Goal: Transaction & Acquisition: Purchase product/service

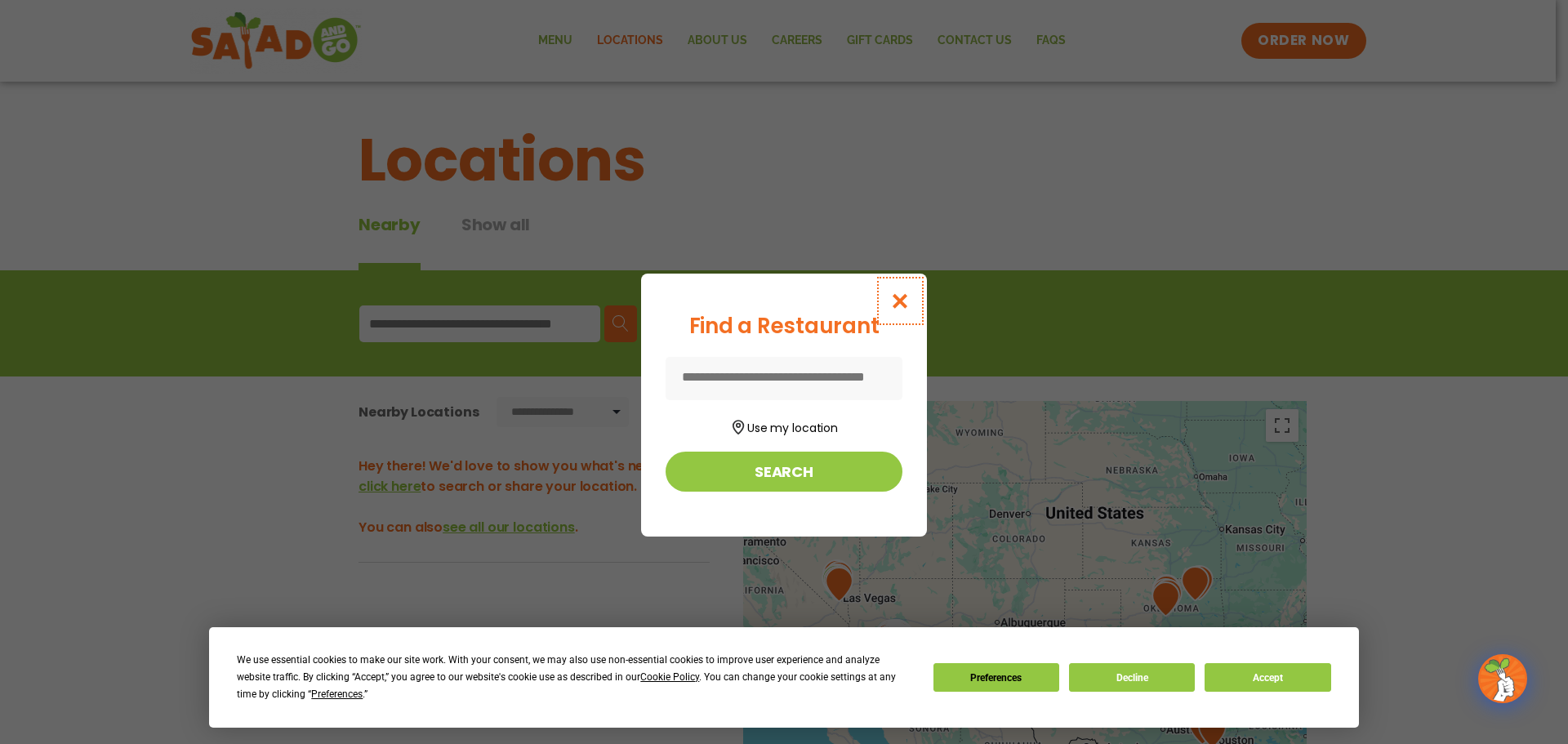
click at [902, 301] on icon "Close modal" at bounding box center [900, 301] width 20 height 17
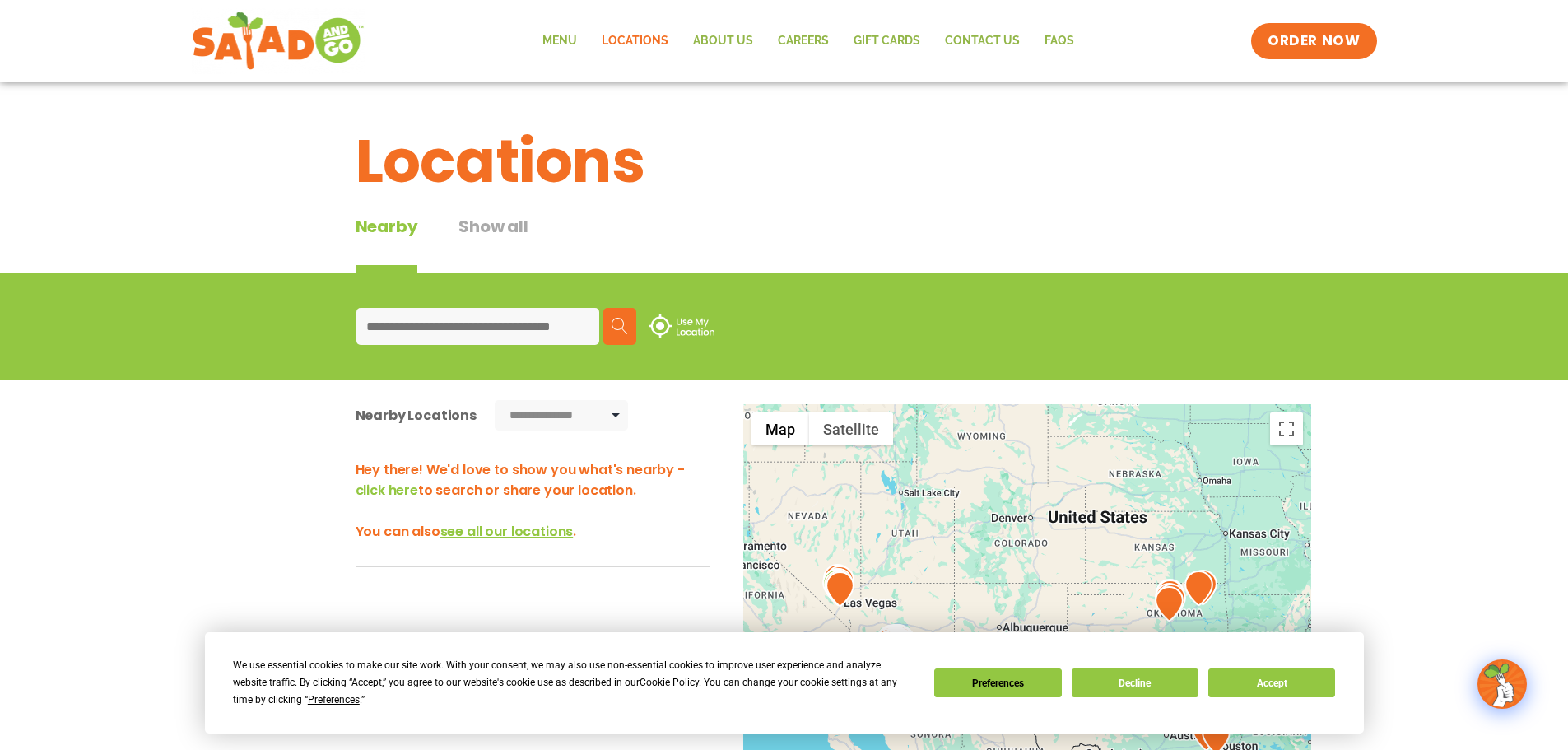
click at [476, 317] on input at bounding box center [477, 326] width 243 height 37
click at [545, 21] on div "Menu Locations About Us Careers GIFT CARDS Contact Us FAQs Menu Menu Locations …" at bounding box center [784, 41] width 1185 height 66
click at [551, 45] on link "Menu" at bounding box center [560, 41] width 60 height 38
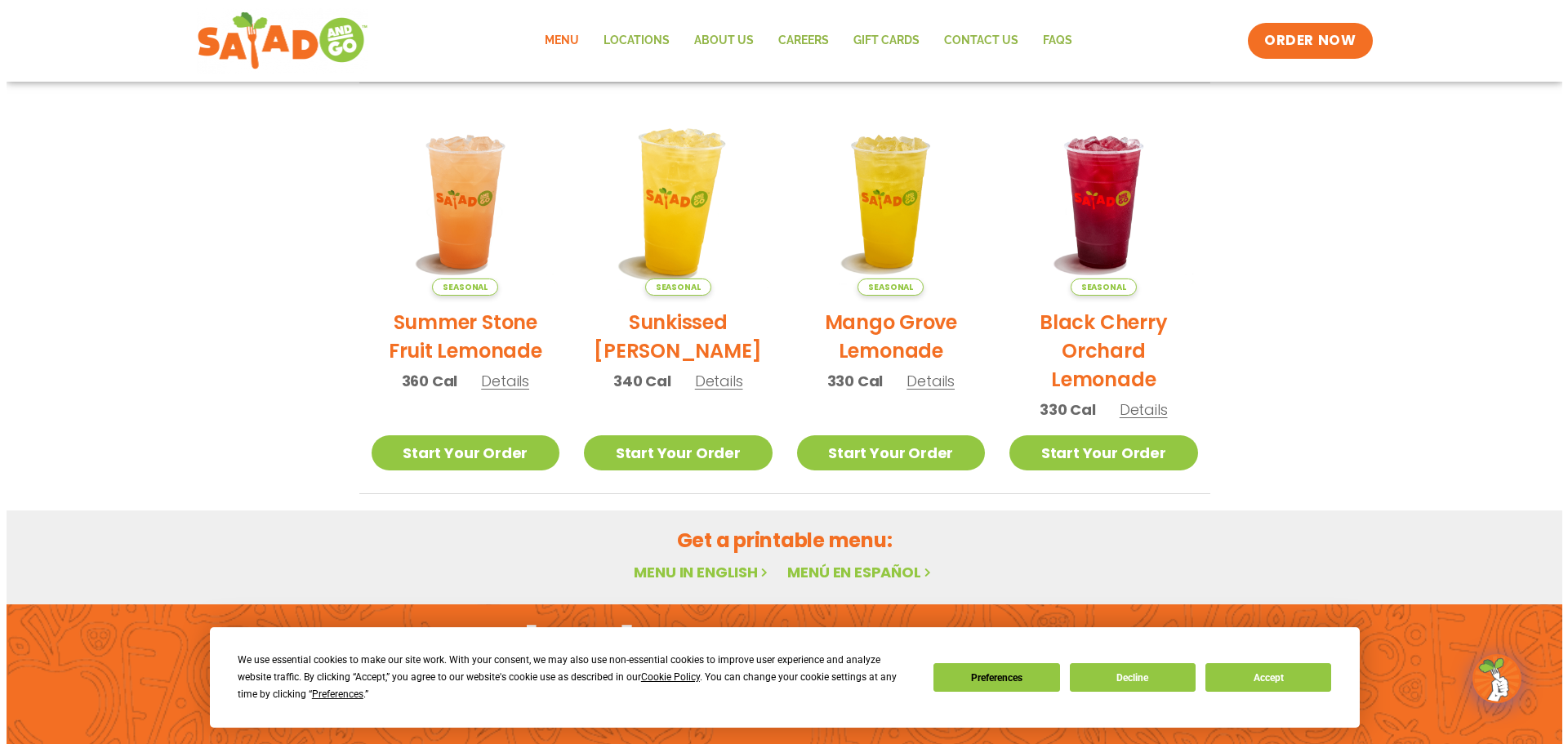
scroll to position [630, 0]
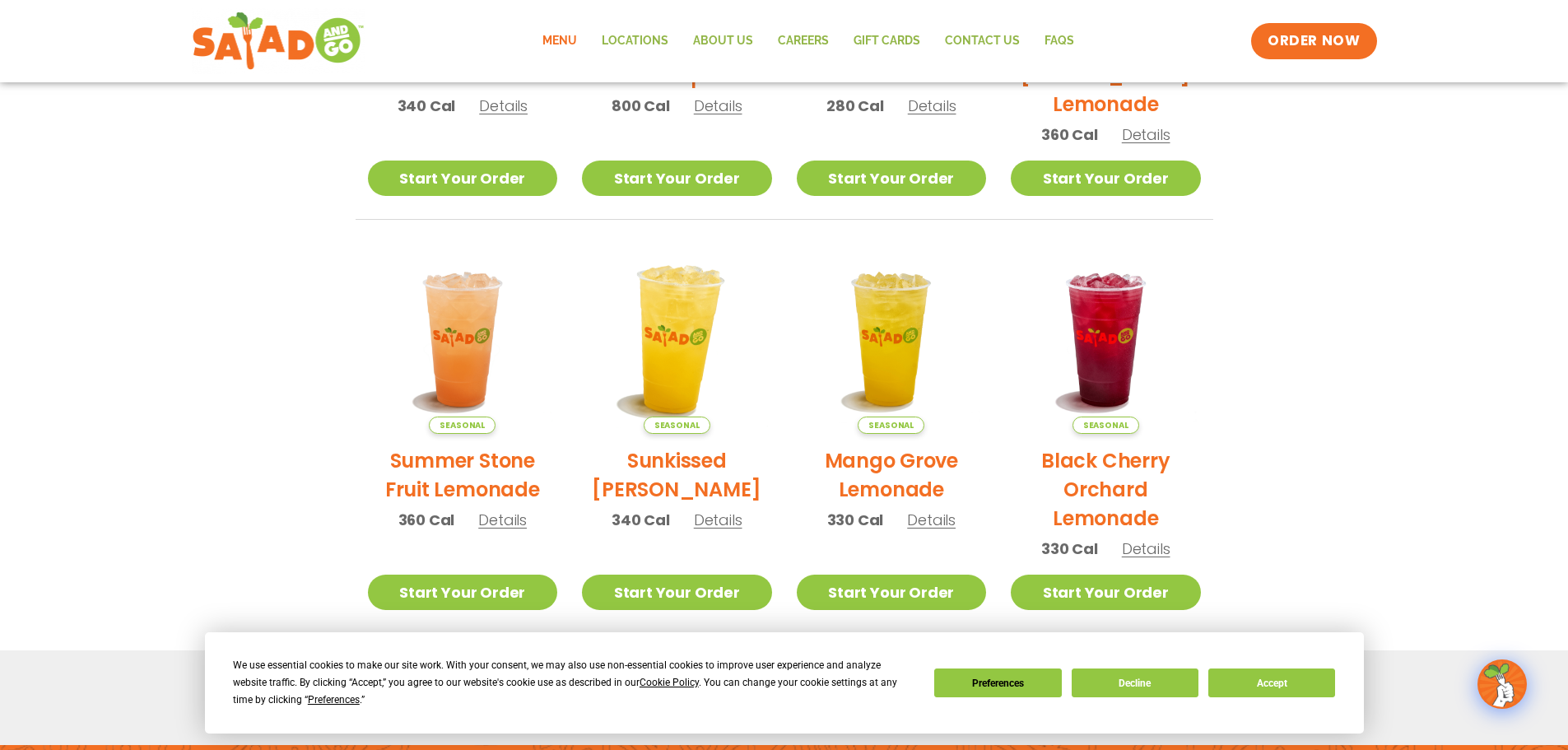
click at [681, 386] on img at bounding box center [676, 339] width 223 height 223
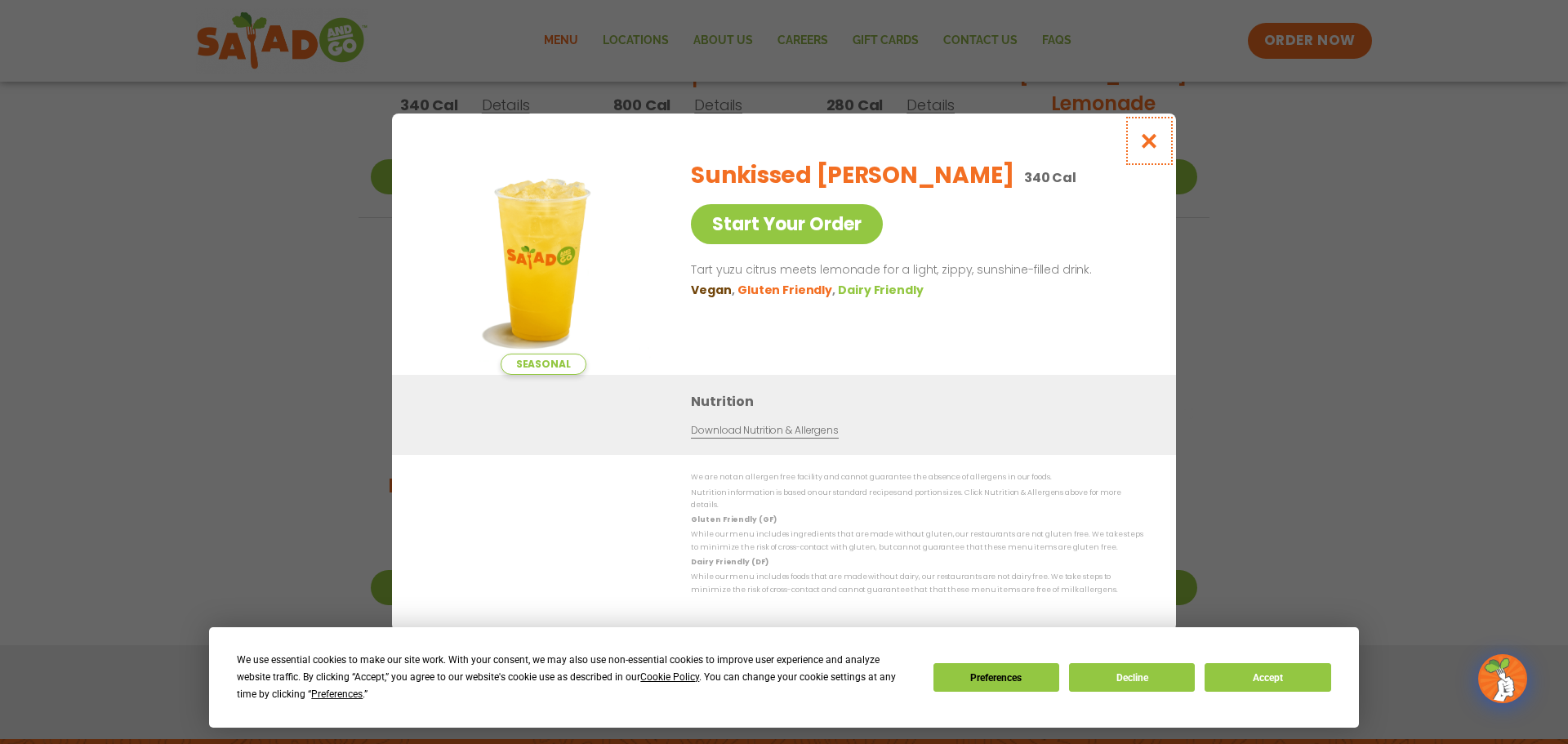
click at [1150, 145] on icon "Close modal" at bounding box center [1149, 140] width 20 height 17
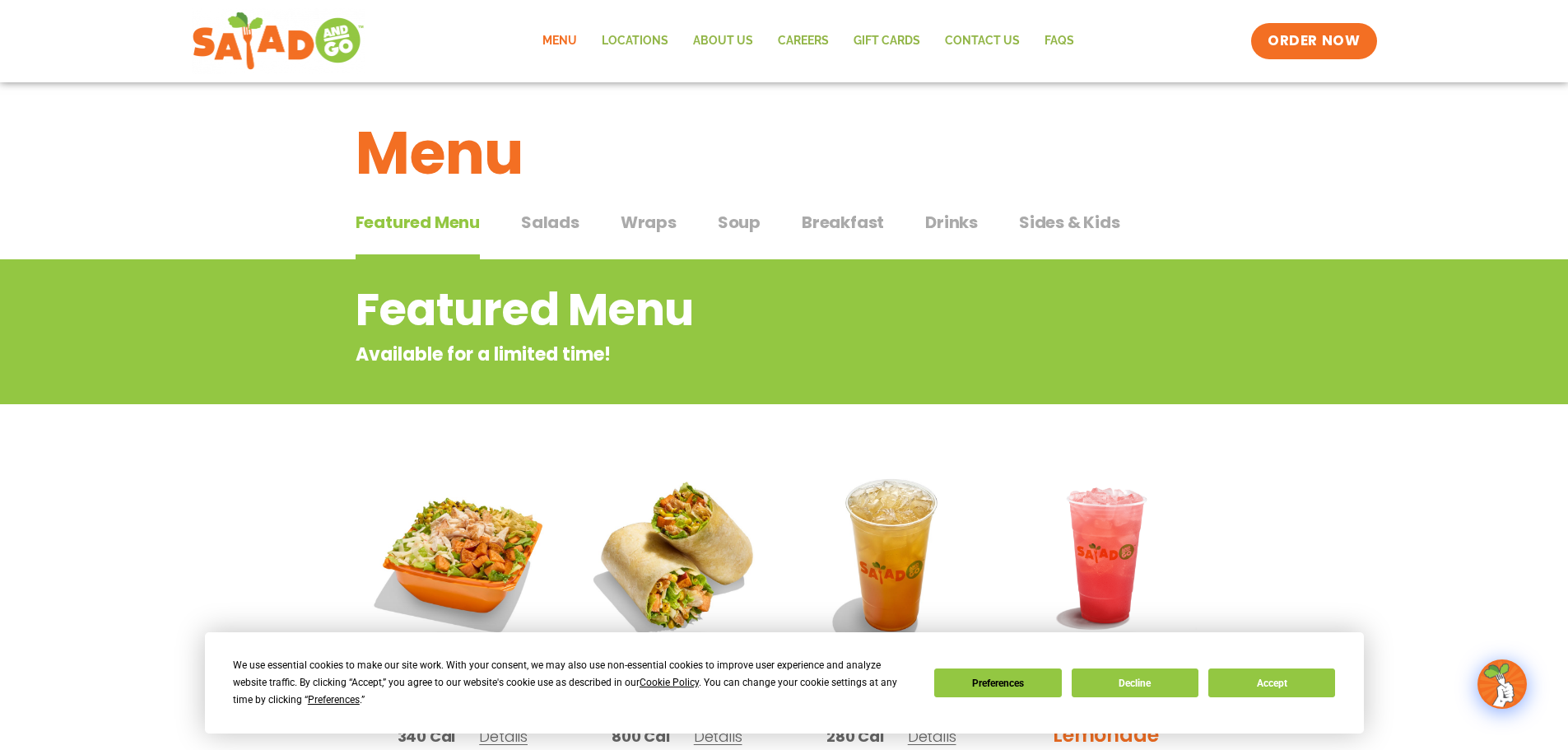
scroll to position [0, 0]
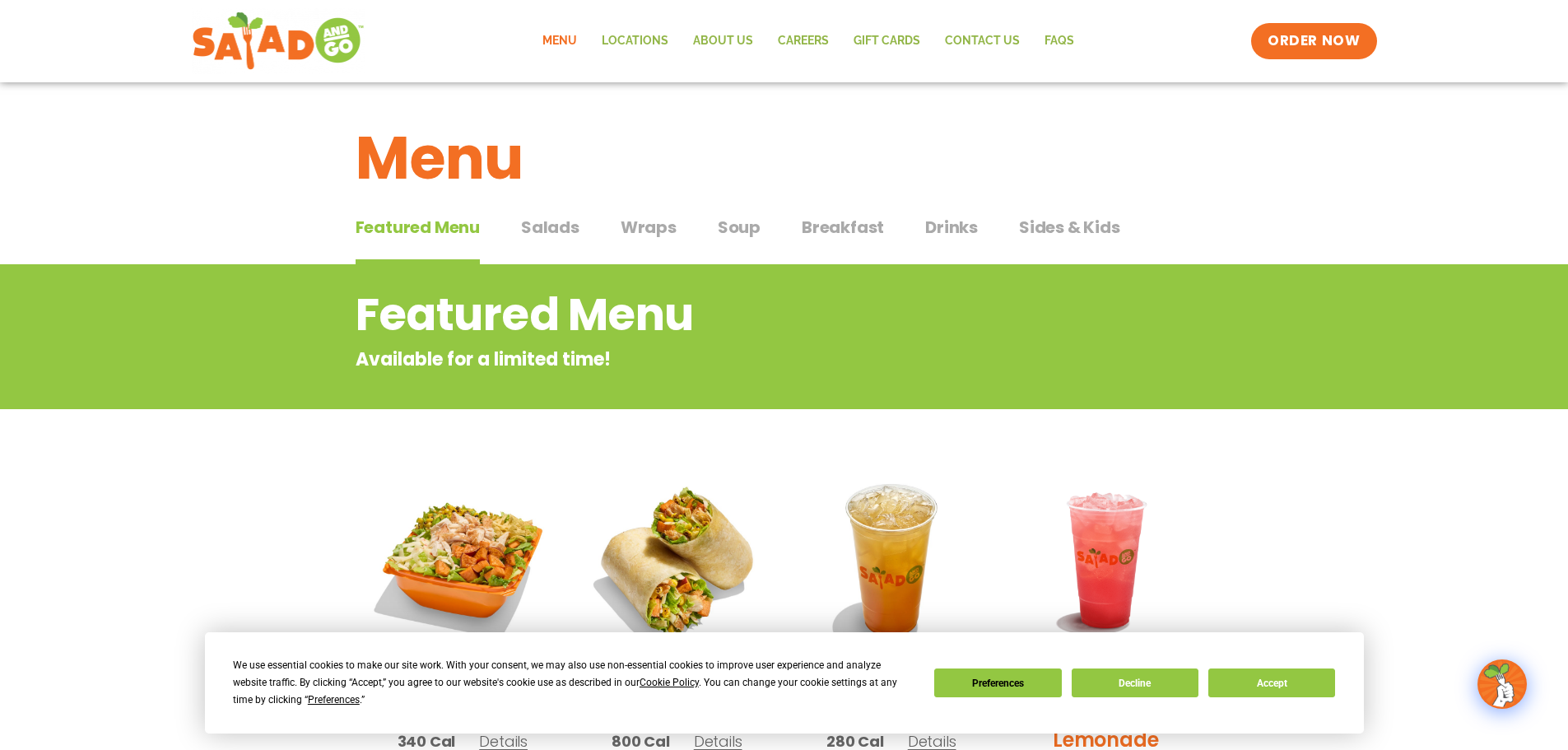
click at [534, 236] on span "Salads" at bounding box center [550, 227] width 59 height 25
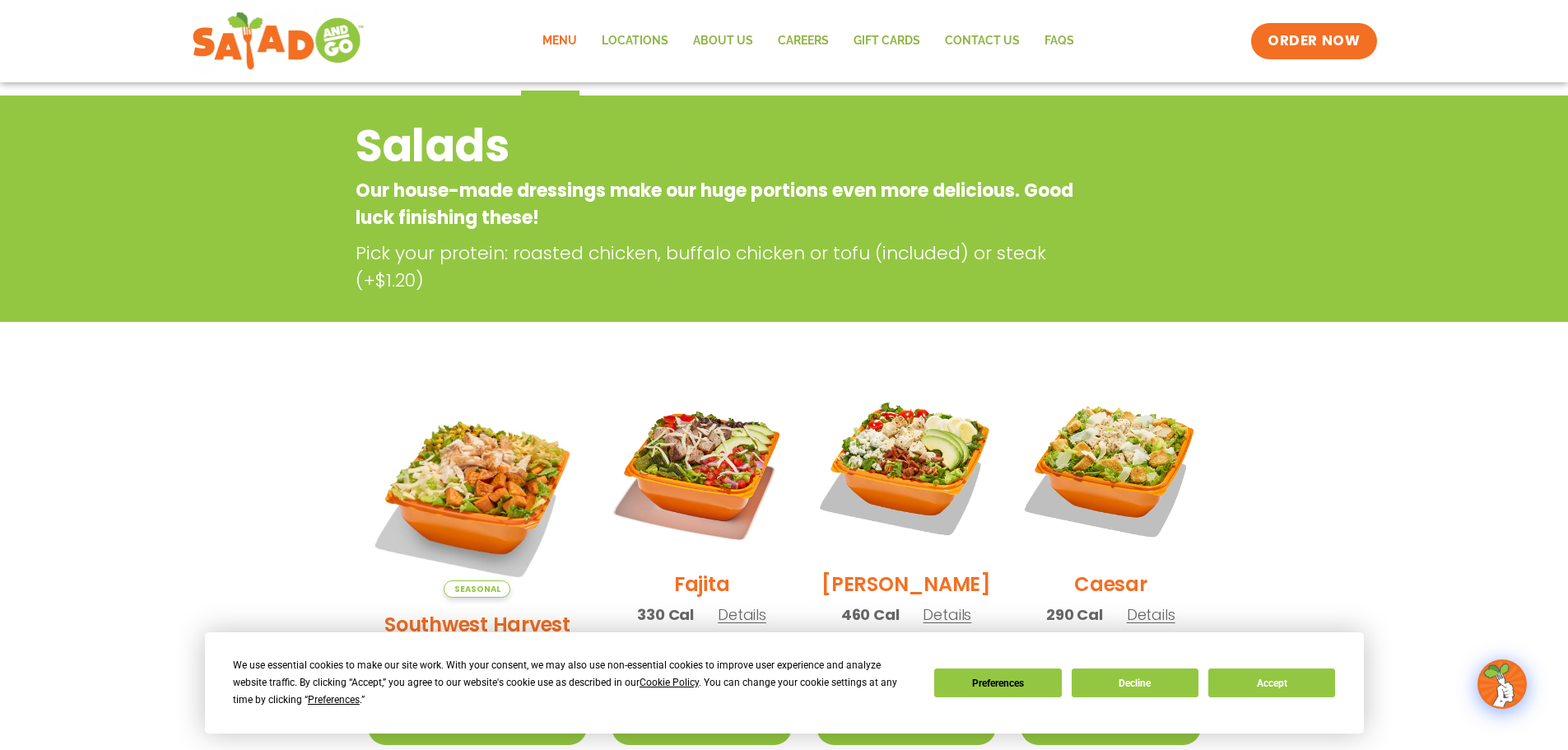
scroll to position [83, 0]
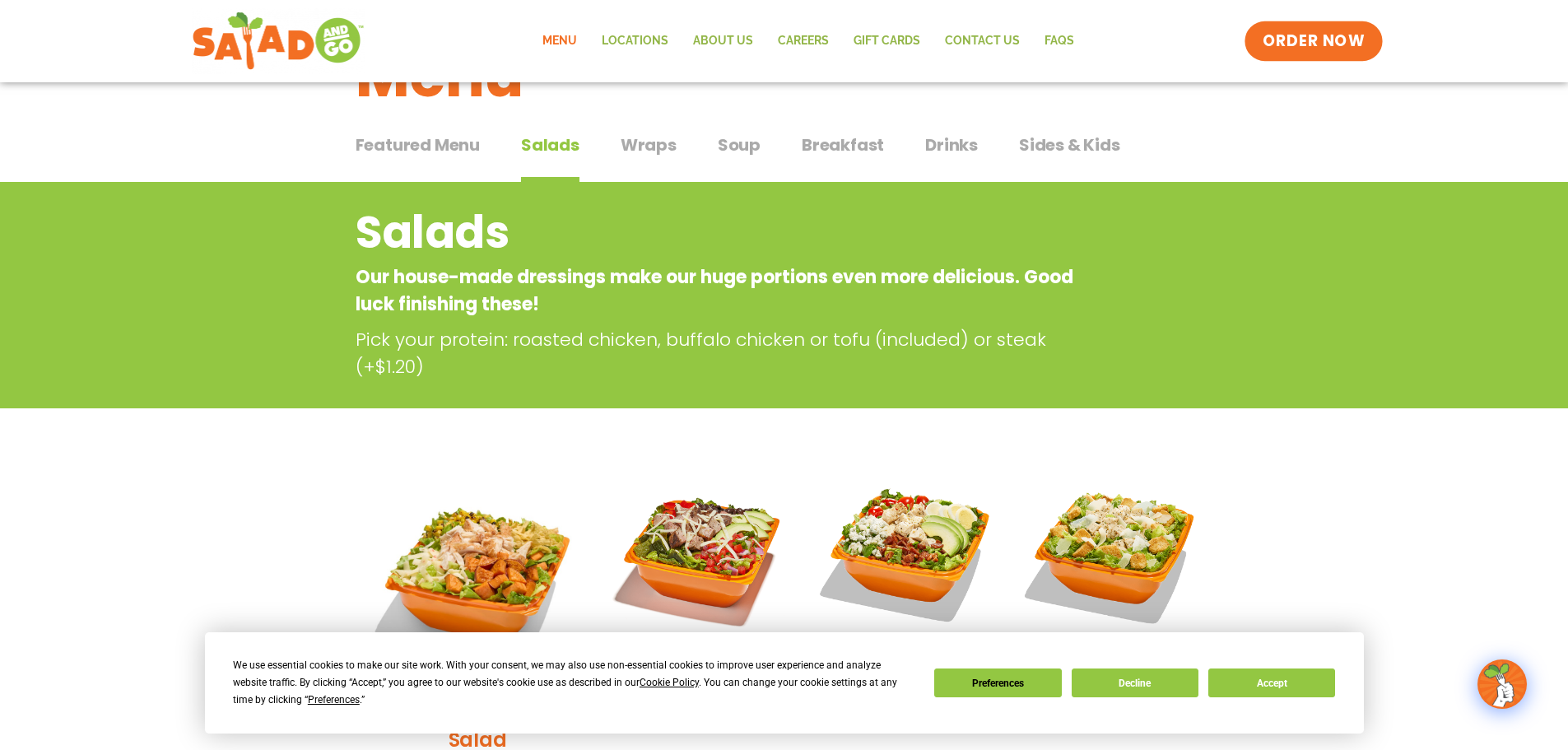
click at [1330, 49] on span "ORDER NOW" at bounding box center [1313, 41] width 102 height 21
